Goal: Task Accomplishment & Management: Manage account settings

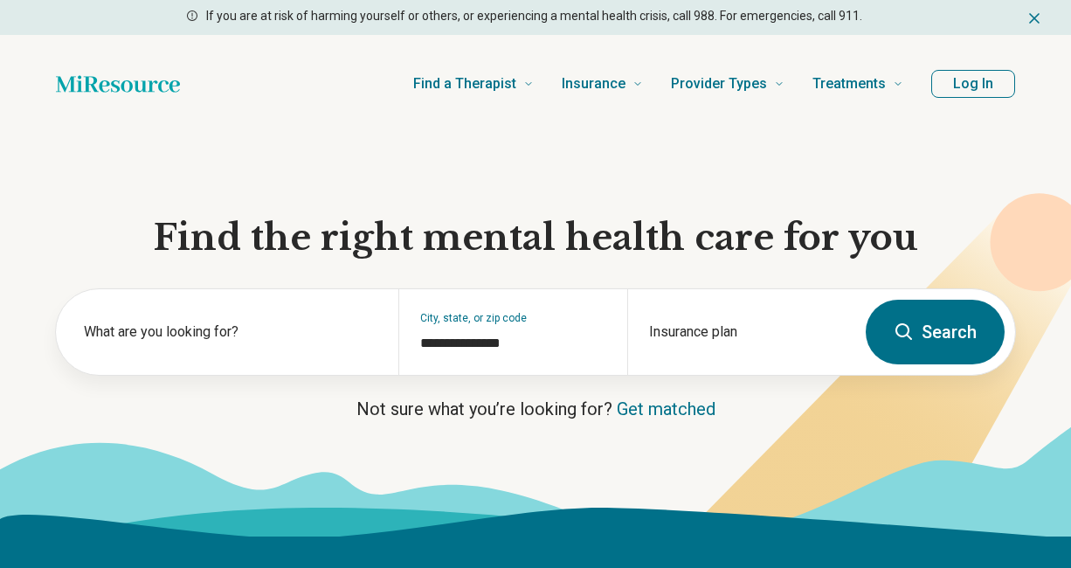
type input "**********"
click at [960, 86] on button "Log In" at bounding box center [973, 84] width 83 height 28
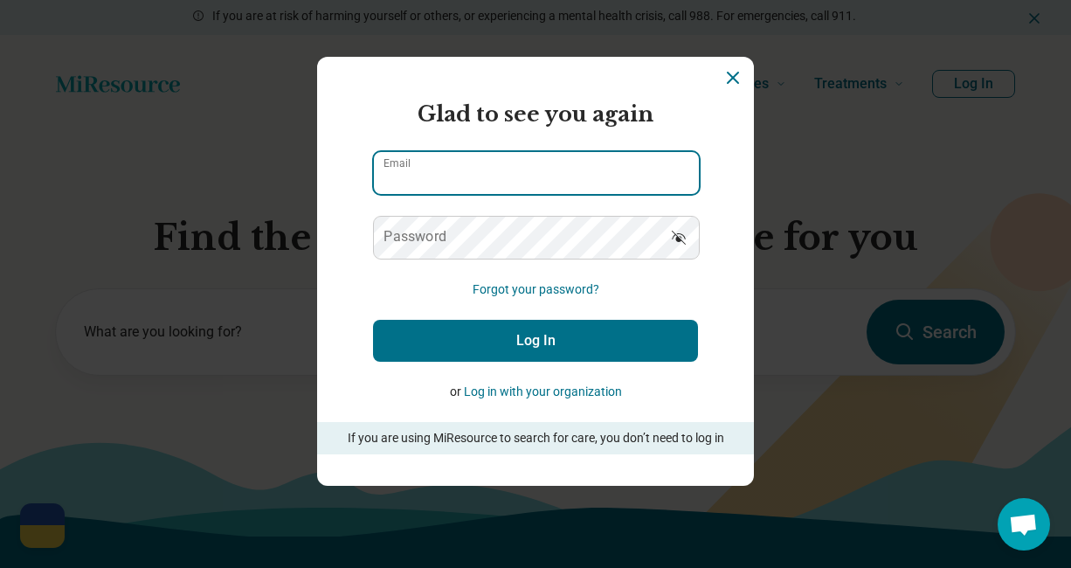
type input "**********"
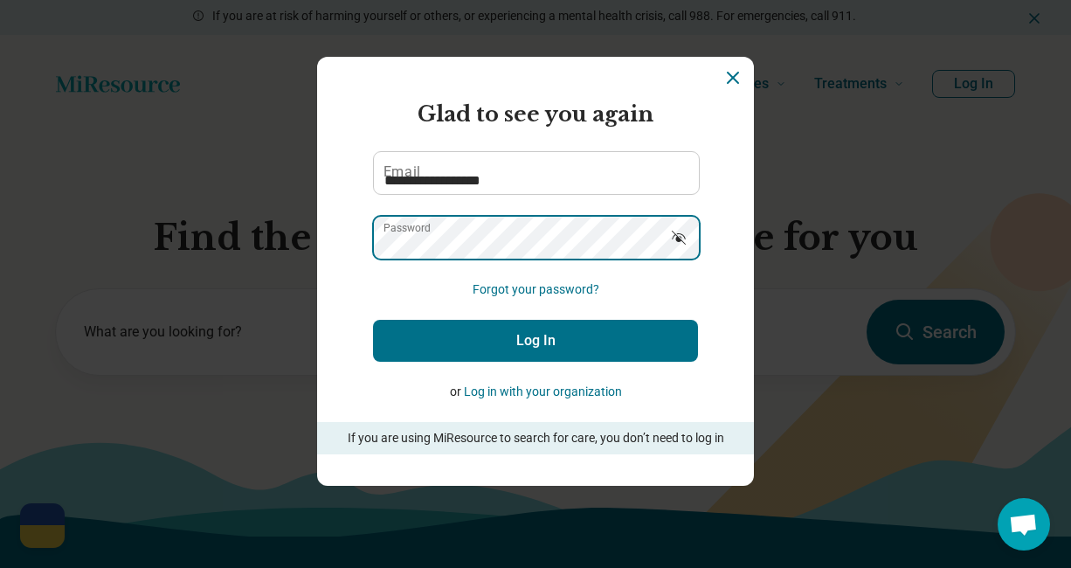
click at [535, 341] on button "Log In" at bounding box center [535, 341] width 325 height 42
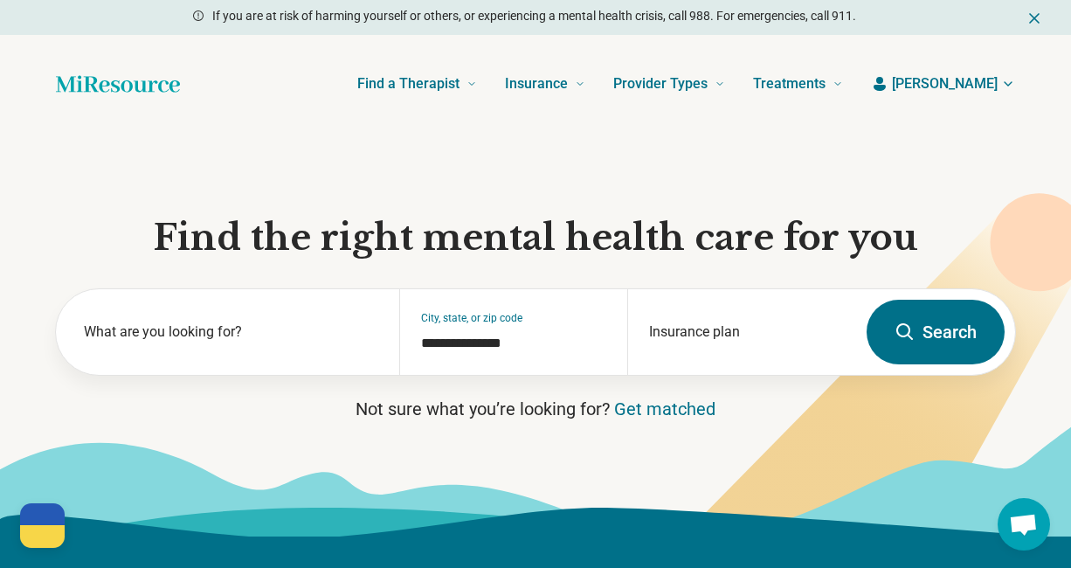
click at [977, 85] on span "[PERSON_NAME]" at bounding box center [945, 83] width 106 height 21
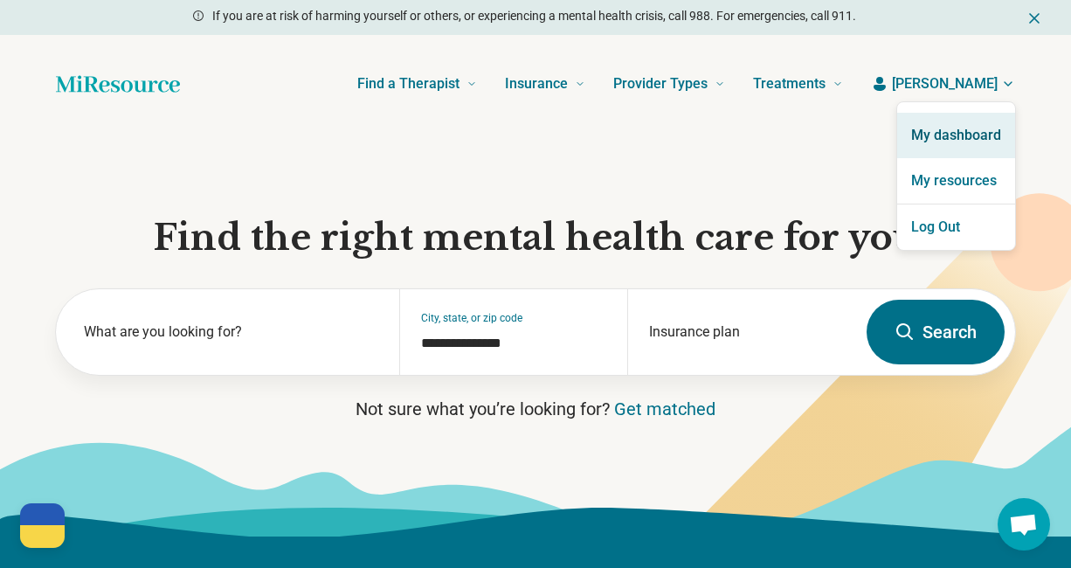
click at [960, 129] on link "My dashboard" at bounding box center [956, 135] width 118 height 45
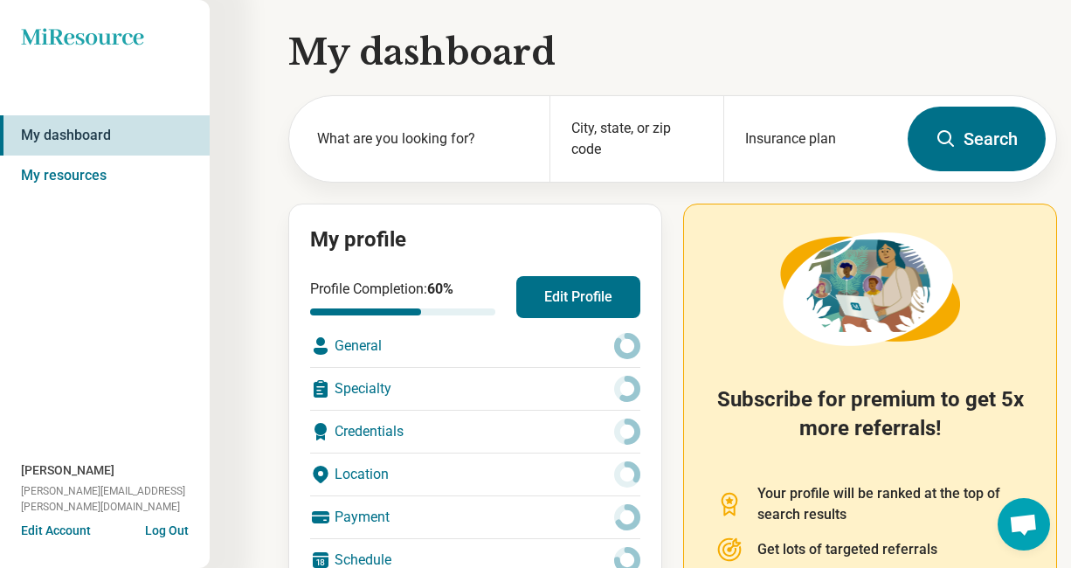
click at [583, 300] on button "Edit Profile" at bounding box center [578, 297] width 124 height 42
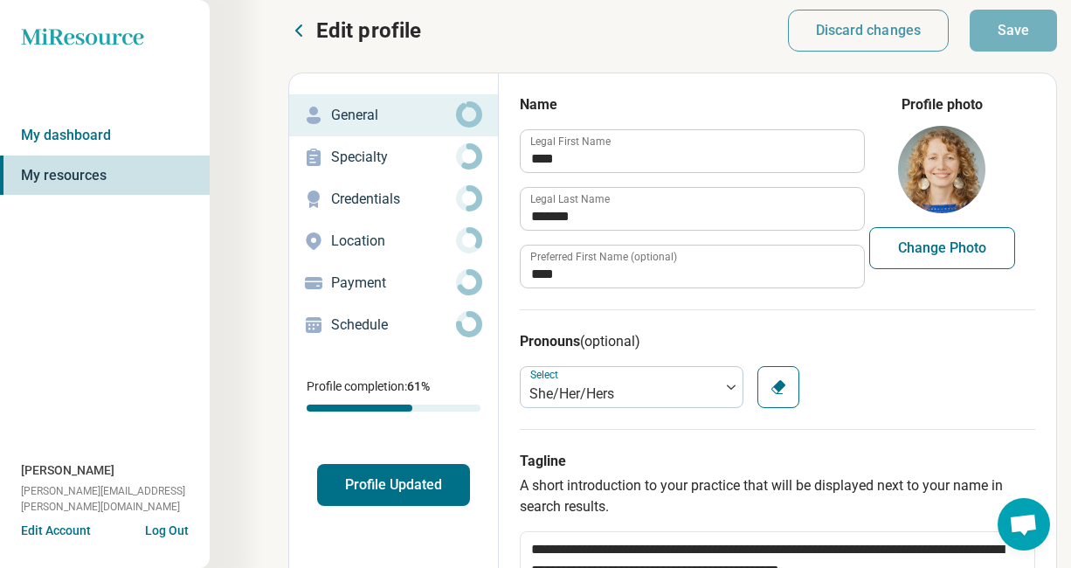
scroll to position [12, 0]
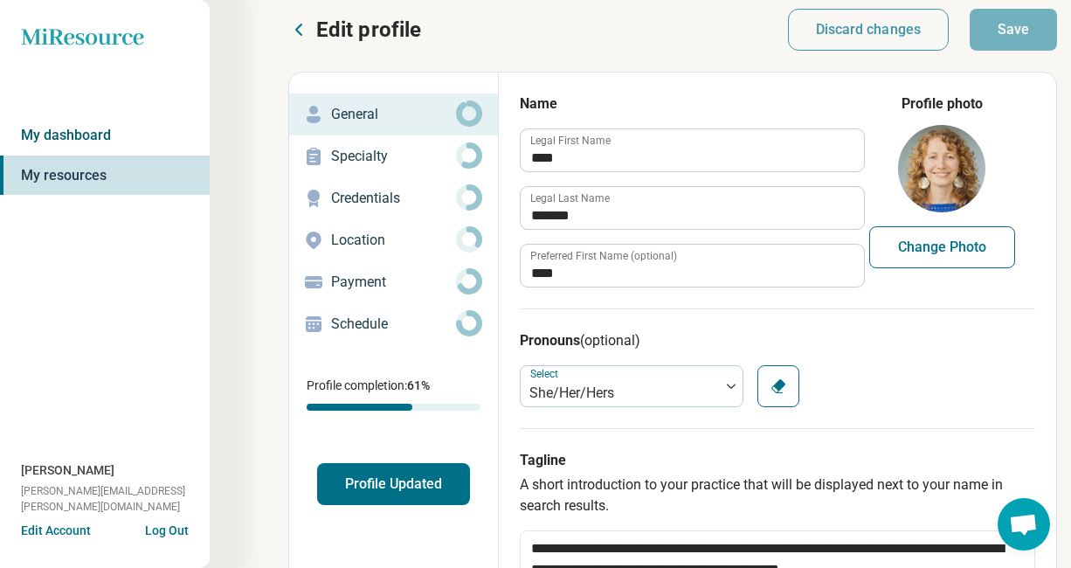
click at [116, 134] on link "My dashboard" at bounding box center [105, 135] width 210 height 40
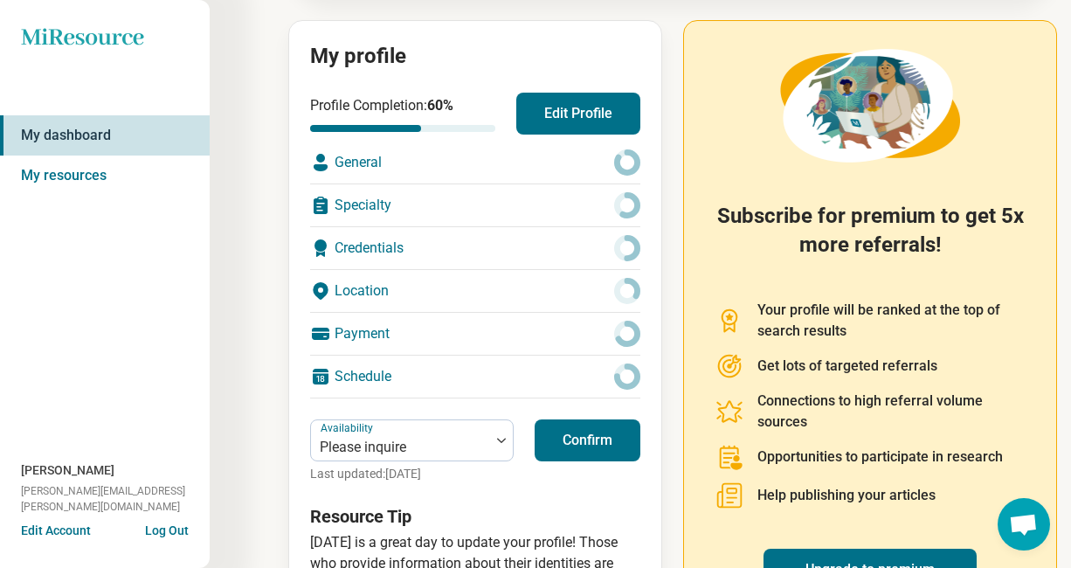
scroll to position [190, 0]
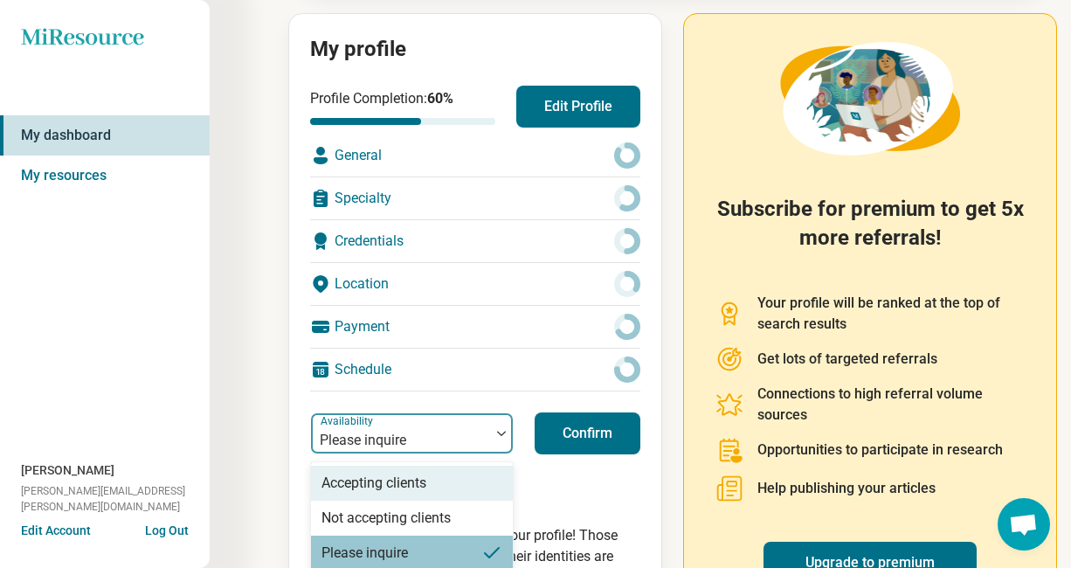
click at [349, 433] on div "Please inquire" at bounding box center [401, 440] width 162 height 21
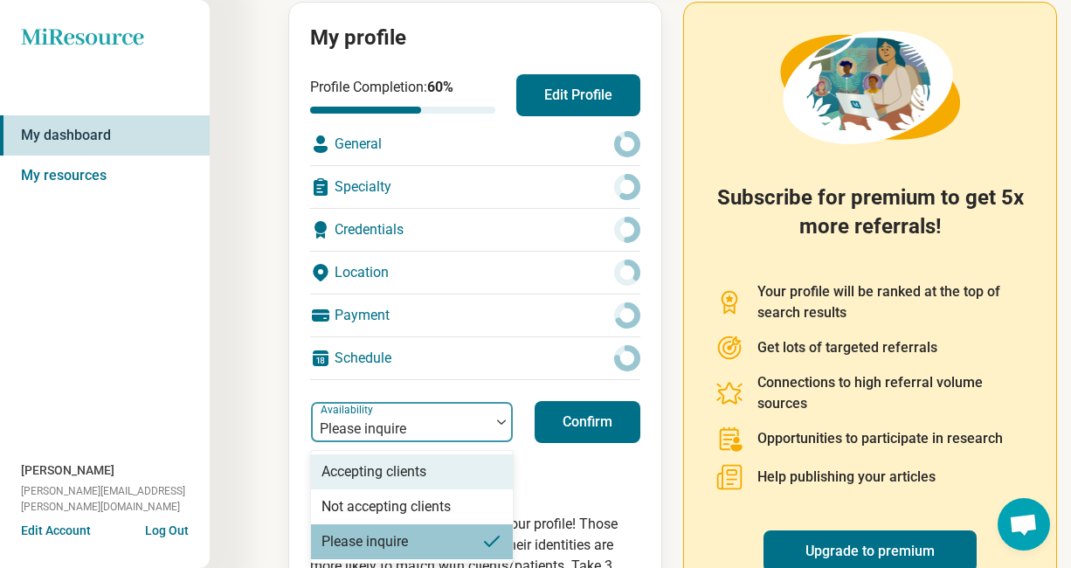
scroll to position [203, 0]
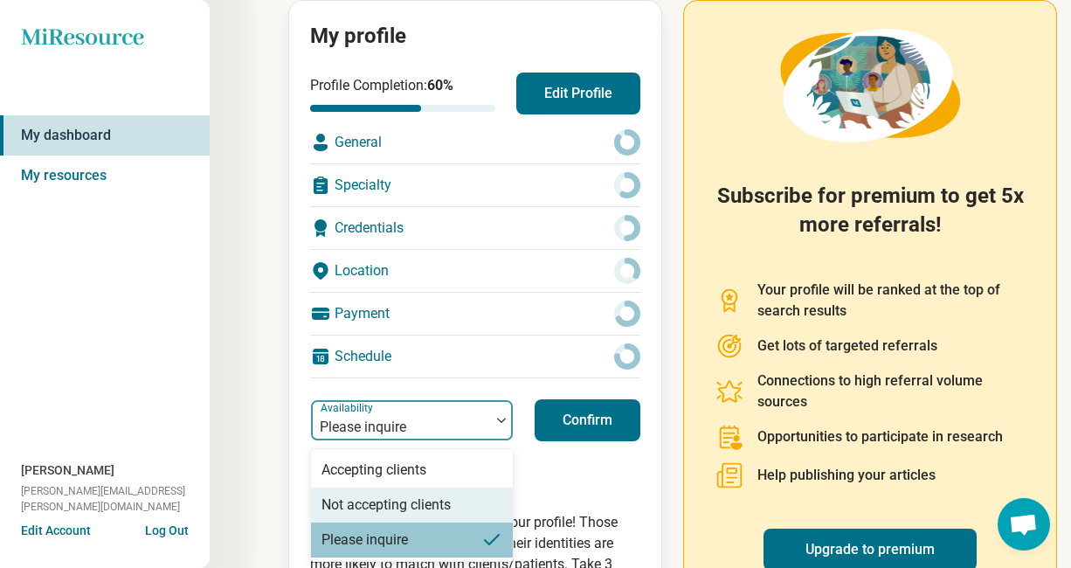
click at [360, 501] on div "Not accepting clients" at bounding box center [385, 504] width 129 height 21
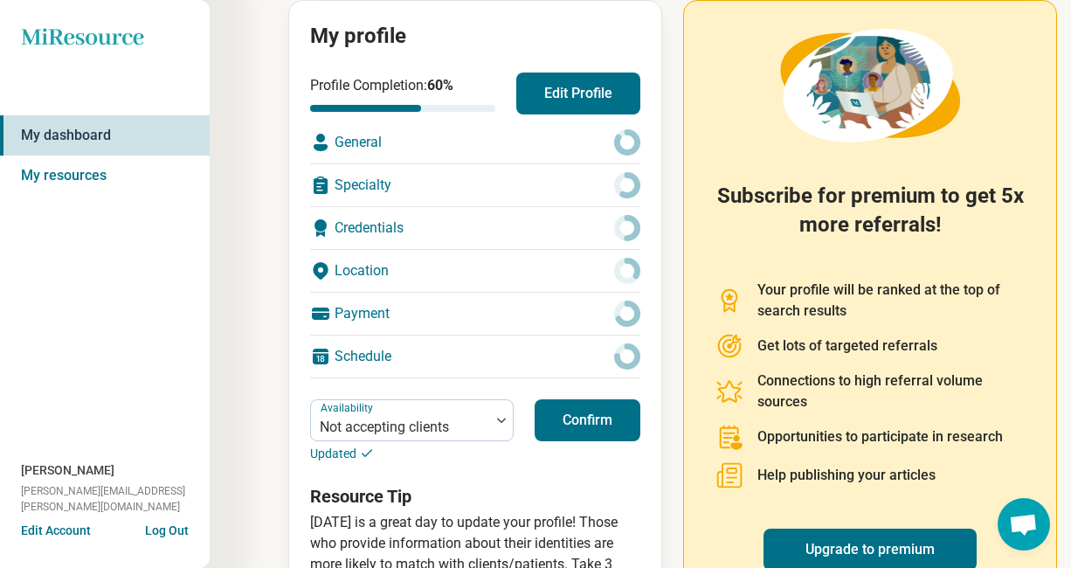
click at [576, 422] on button "Confirm" at bounding box center [588, 420] width 106 height 42
click at [598, 422] on button "Confirm" at bounding box center [588, 420] width 106 height 42
